Goal: Information Seeking & Learning: Compare options

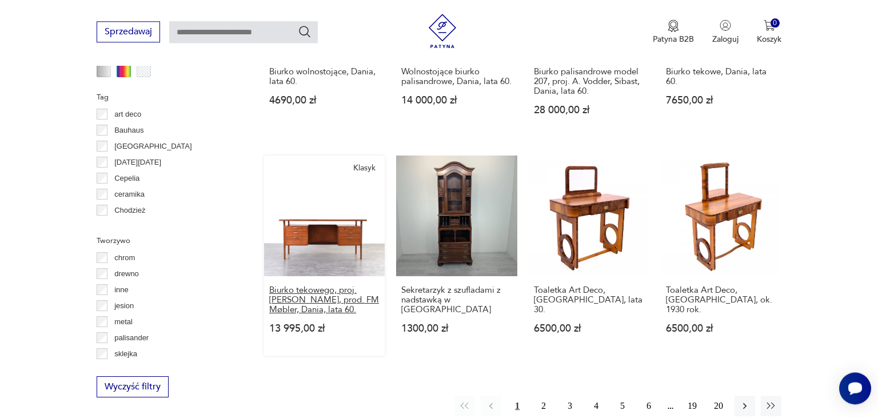
scroll to position [982, 0]
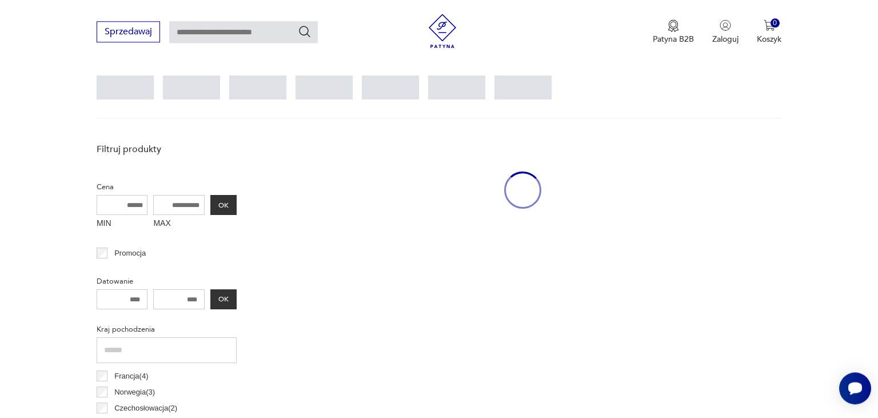
scroll to position [303, 0]
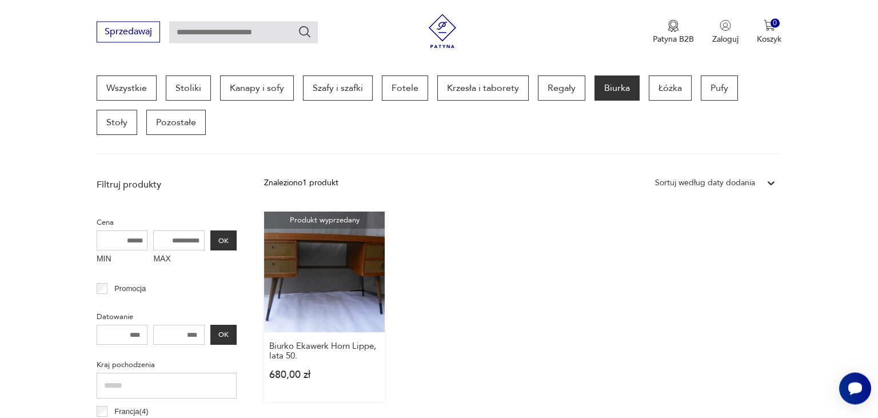
click at [319, 257] on link "Produkt wyprzedany Biurko Ekawerk Horn Lippe, lata 50. 680,00 zł" at bounding box center [324, 307] width 121 height 190
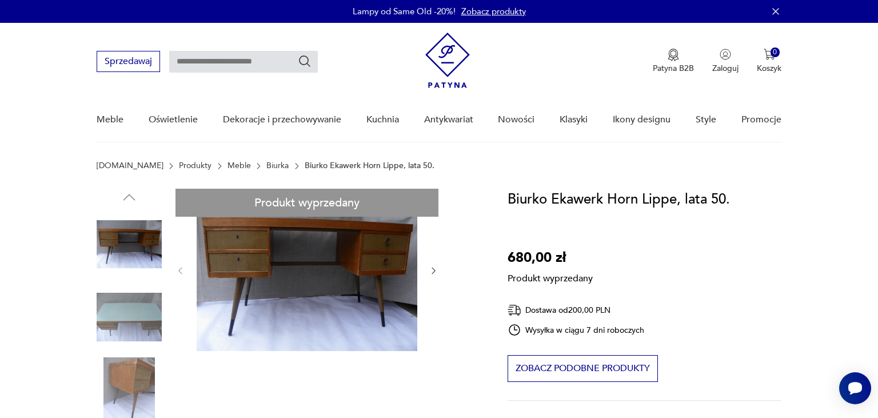
drag, startPoint x: 127, startPoint y: 368, endPoint x: 237, endPoint y: 305, distance: 126.5
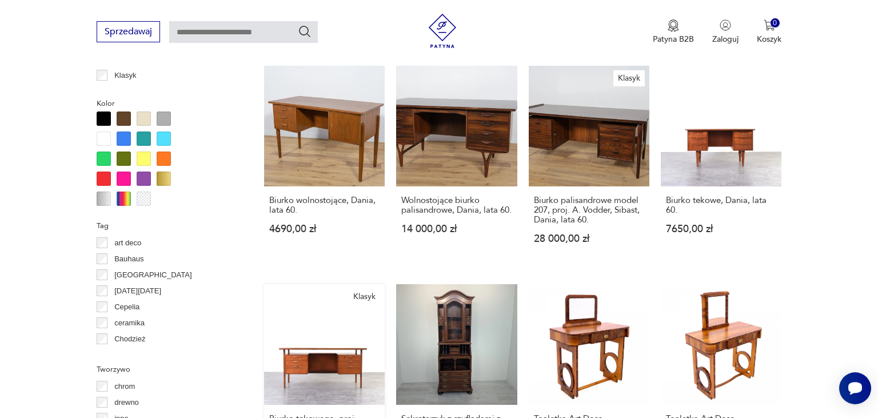
scroll to position [929, 0]
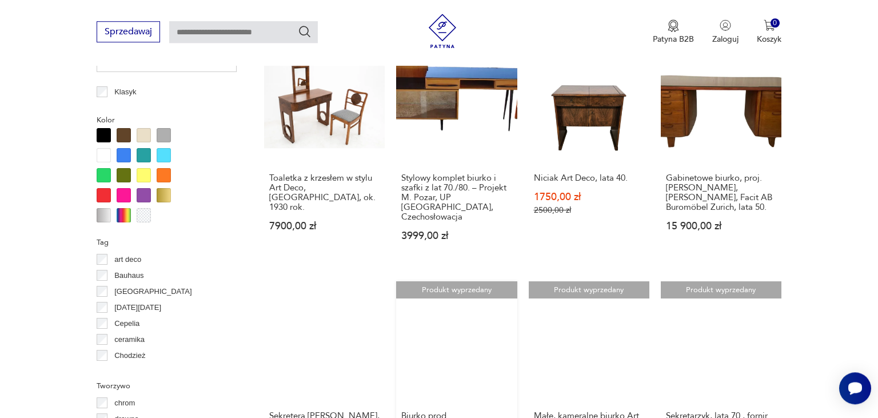
scroll to position [968, 0]
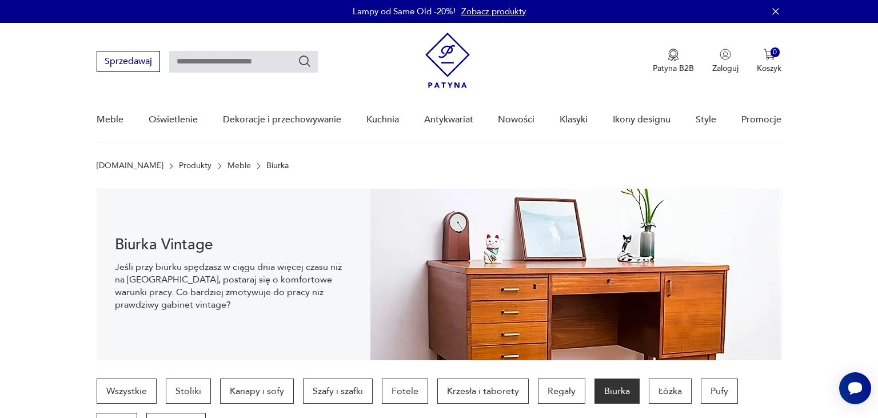
scroll to position [241, 0]
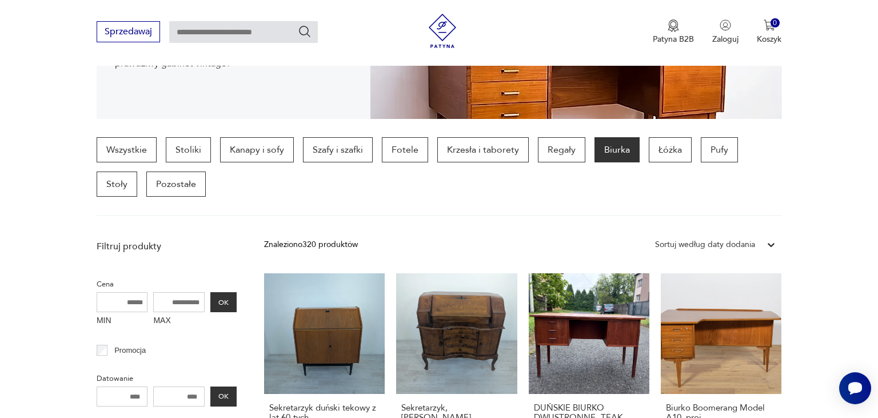
click at [774, 241] on icon at bounding box center [771, 244] width 11 height 11
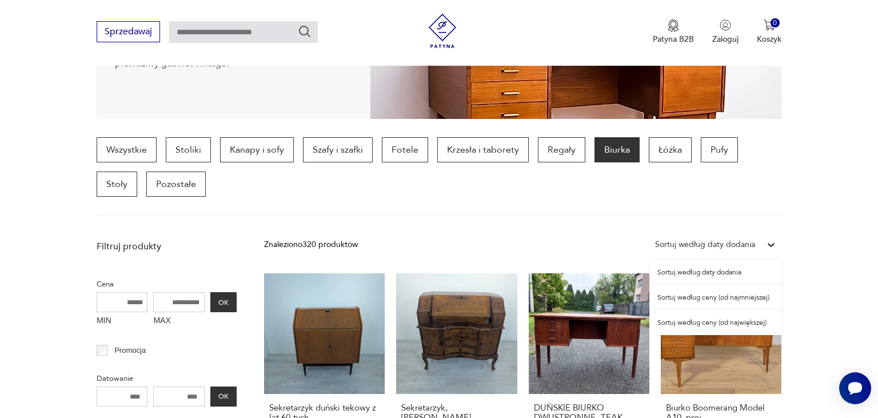
click at [738, 300] on div "Sortuj według ceny (od najmniejszej)" at bounding box center [716, 297] width 132 height 25
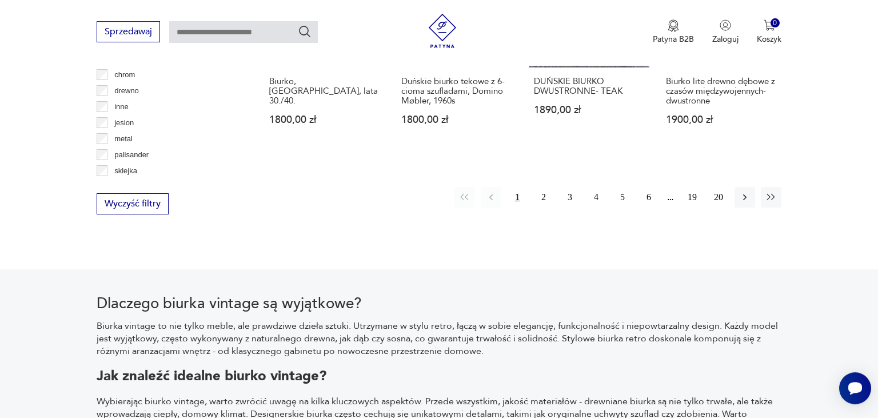
scroll to position [1269, 0]
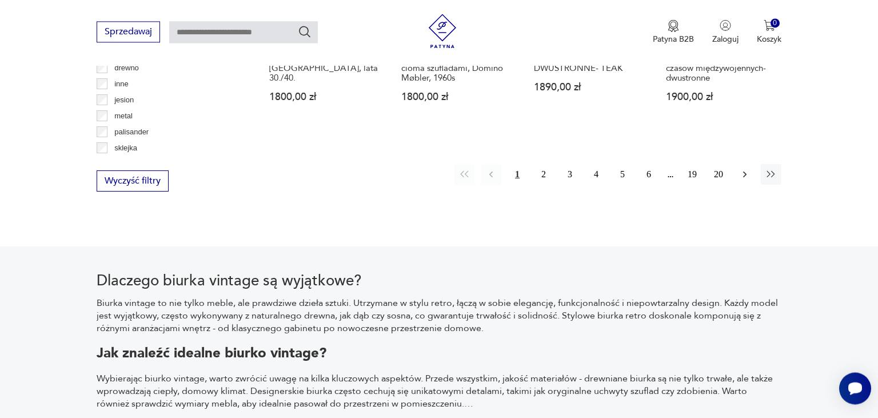
click at [746, 172] on icon "button" at bounding box center [744, 175] width 3 height 6
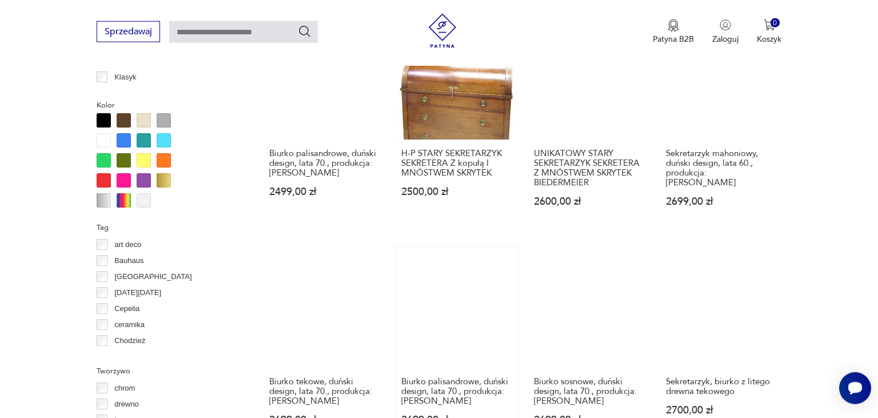
scroll to position [1028, 0]
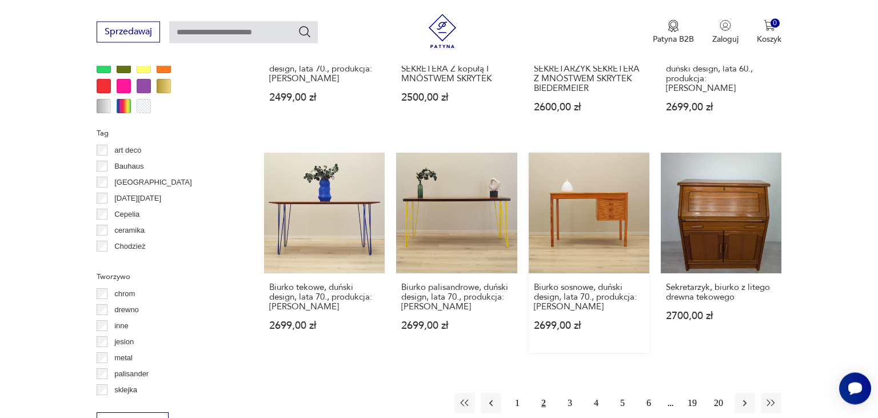
click at [610, 198] on link "Biurko sosnowe, duński design, lata 70., produkcja: [PERSON_NAME] 2699,00 zł" at bounding box center [589, 253] width 121 height 200
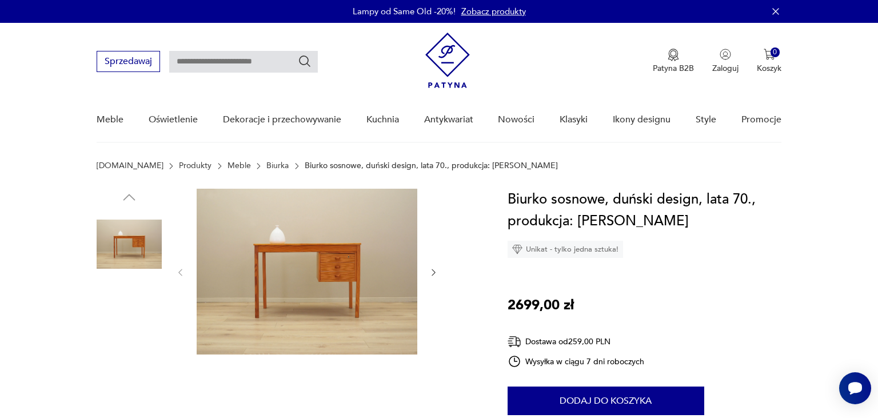
click at [343, 281] on img at bounding box center [307, 272] width 221 height 166
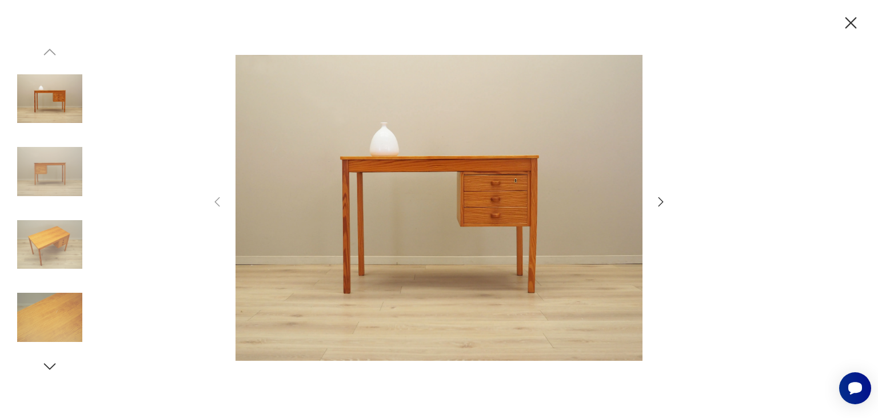
click at [658, 203] on icon "button" at bounding box center [661, 202] width 14 height 14
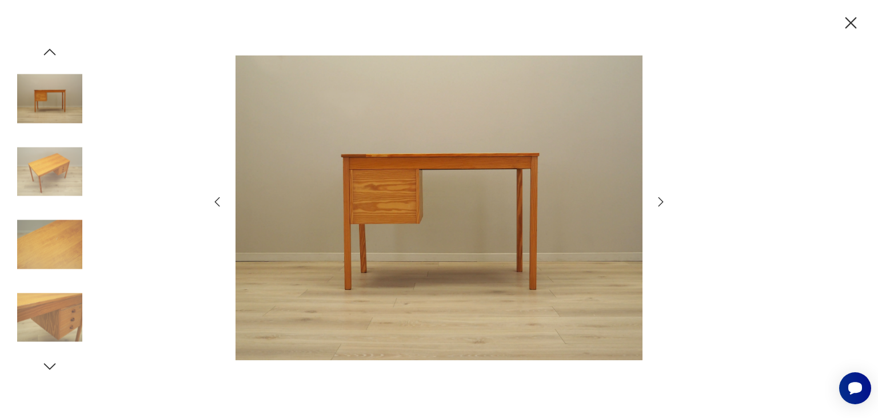
click at [658, 203] on icon "button" at bounding box center [661, 202] width 14 height 14
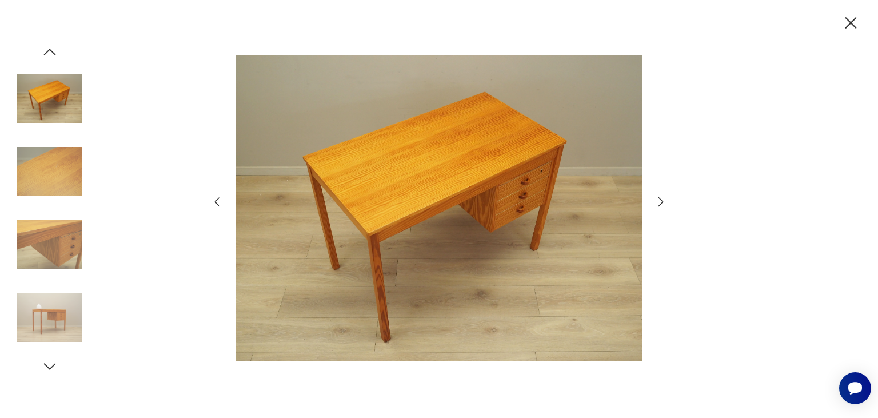
click at [658, 203] on icon "button" at bounding box center [661, 202] width 14 height 14
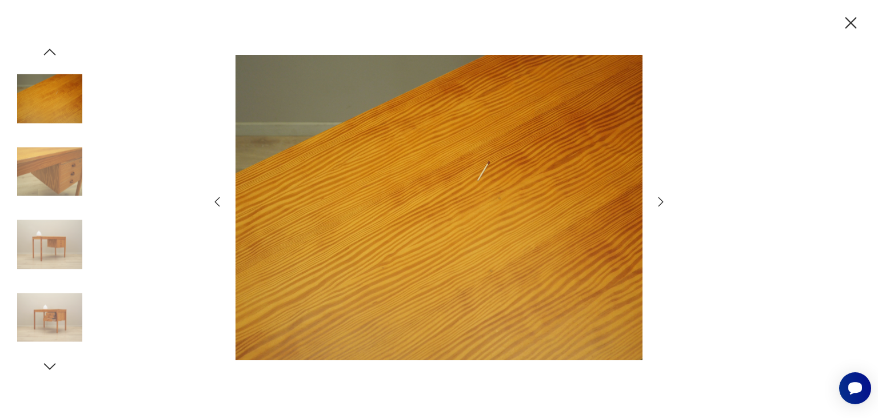
click at [658, 203] on icon "button" at bounding box center [661, 202] width 14 height 14
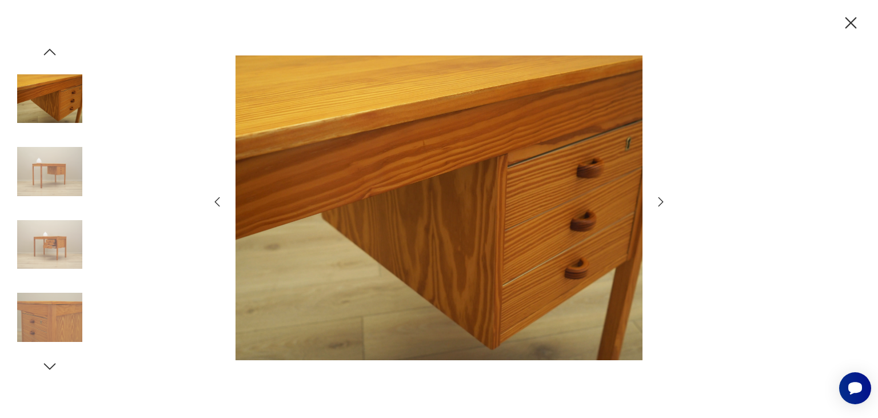
click at [658, 203] on icon "button" at bounding box center [661, 202] width 14 height 14
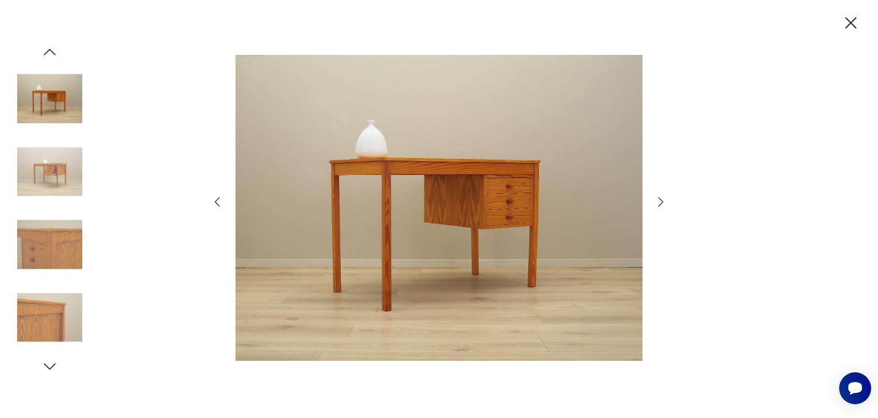
click at [847, 19] on icon "button" at bounding box center [851, 22] width 11 height 11
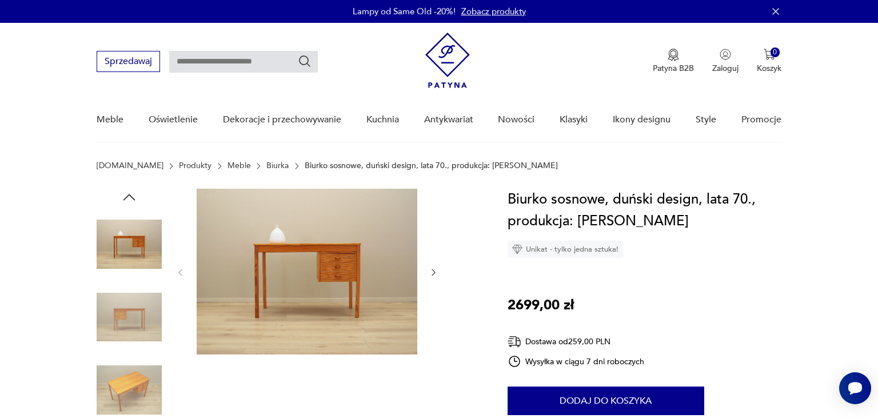
scroll to position [181, 0]
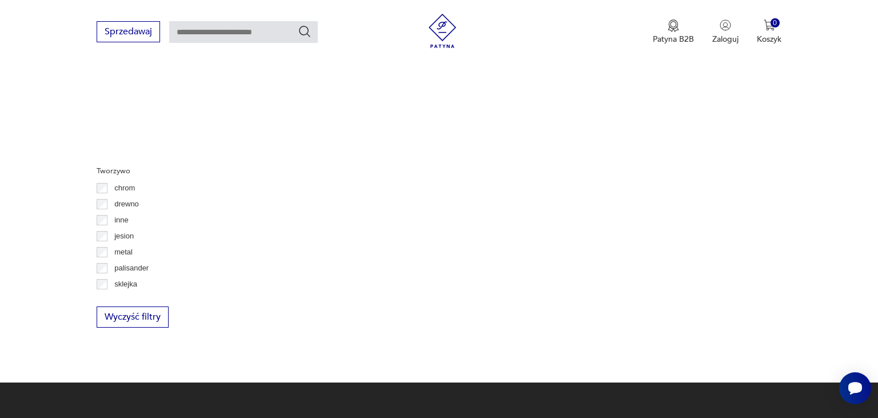
scroll to position [1133, 0]
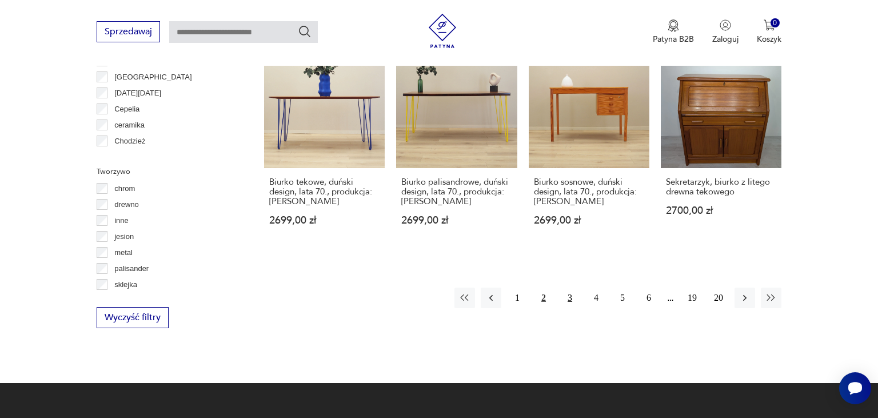
click at [569, 288] on button "3" at bounding box center [570, 298] width 21 height 21
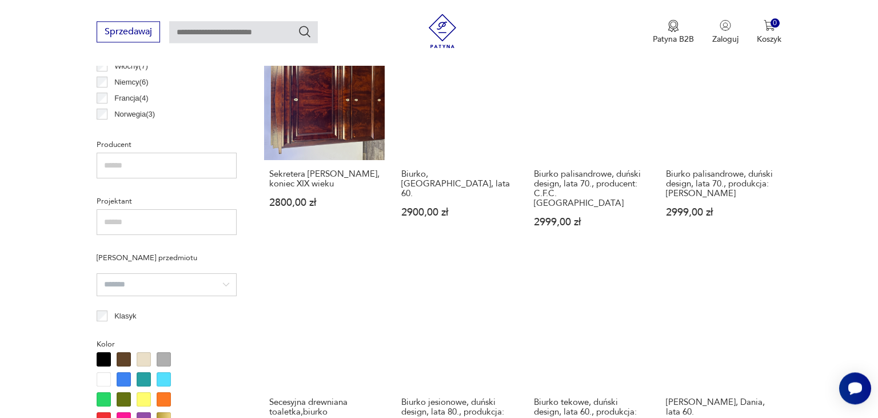
scroll to position [725, 0]
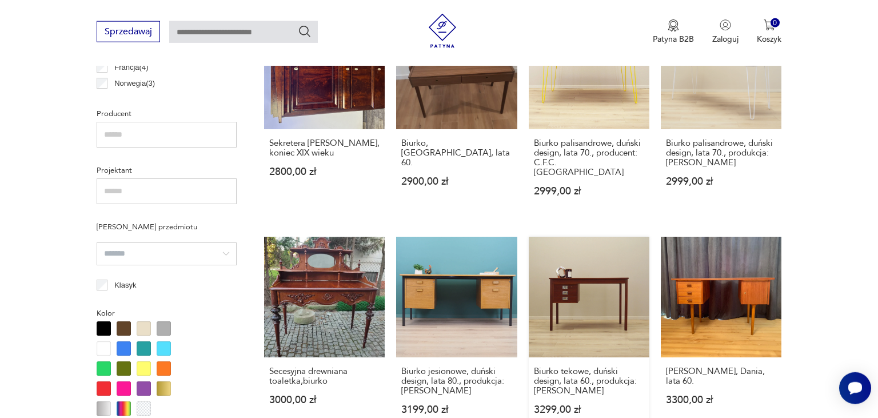
click at [570, 286] on link "Biurko tekowe, duński design, lata 60., produkcja: [PERSON_NAME] 3299,00 zł" at bounding box center [589, 337] width 121 height 200
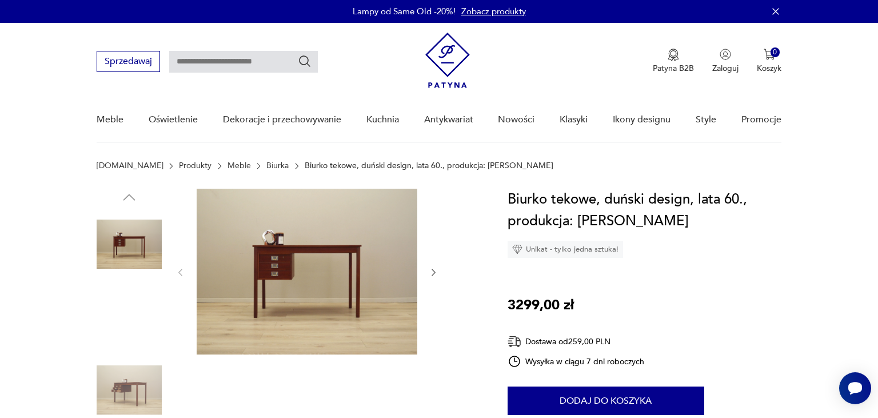
click at [142, 252] on img at bounding box center [129, 244] width 65 height 65
click at [363, 264] on img at bounding box center [307, 272] width 221 height 166
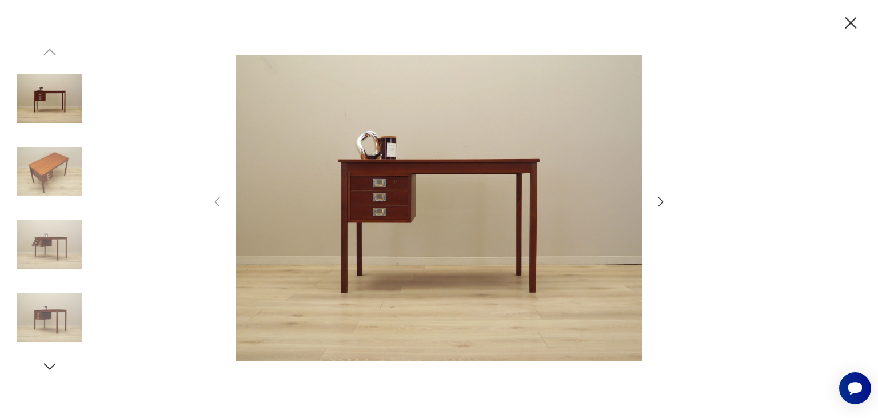
click at [659, 202] on icon "button" at bounding box center [661, 202] width 14 height 14
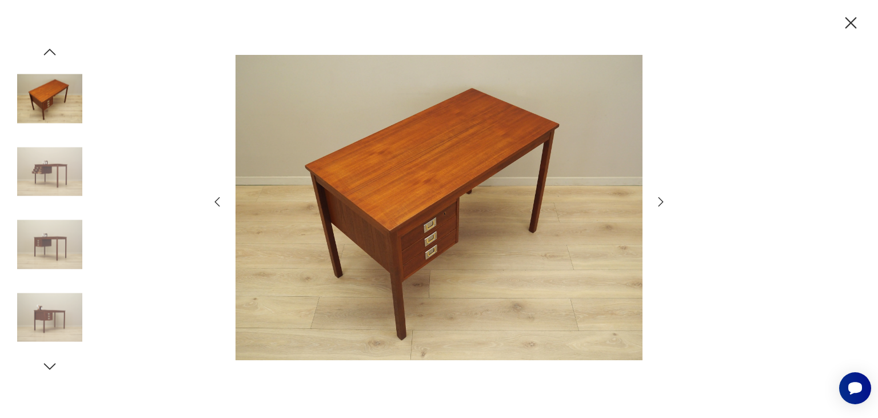
click at [659, 202] on icon "button" at bounding box center [661, 202] width 14 height 14
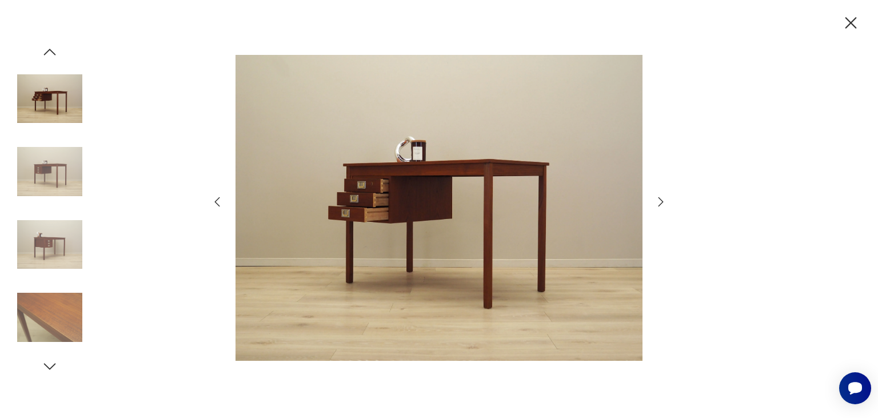
click at [659, 202] on icon "button" at bounding box center [661, 202] width 14 height 14
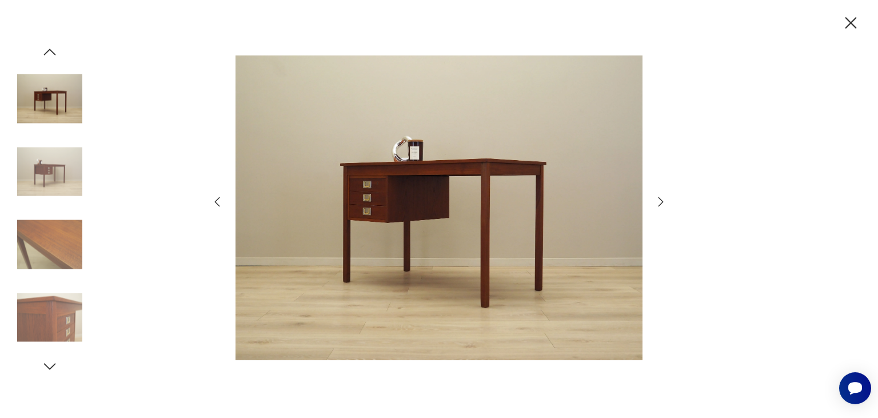
click at [847, 23] on icon "button" at bounding box center [851, 23] width 20 height 20
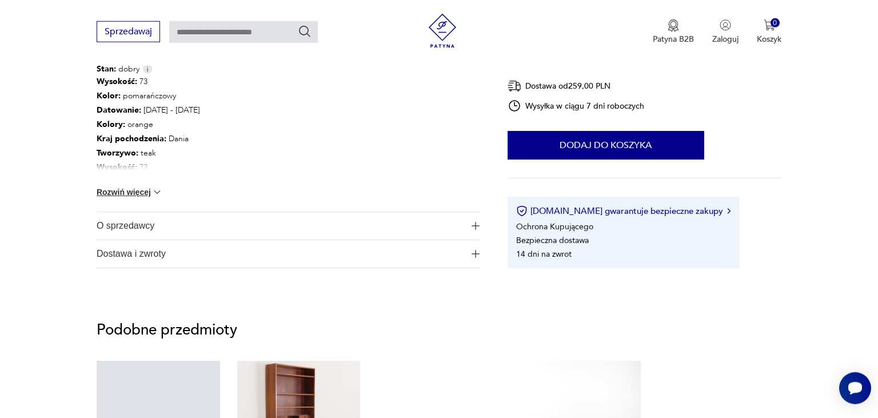
scroll to position [664, 0]
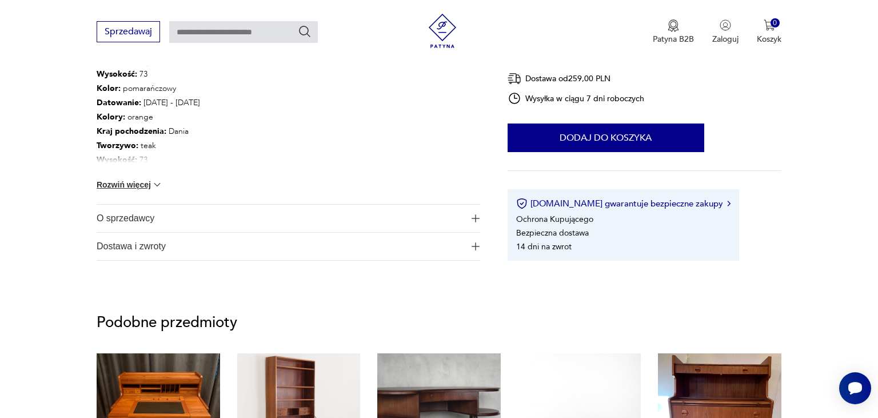
click at [116, 180] on button "Rozwiń więcej" at bounding box center [130, 184] width 66 height 11
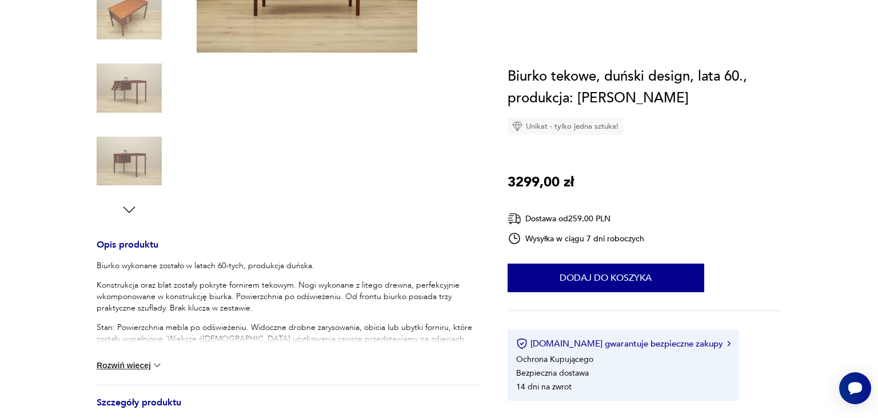
scroll to position [0, 0]
